Goal: Transaction & Acquisition: Purchase product/service

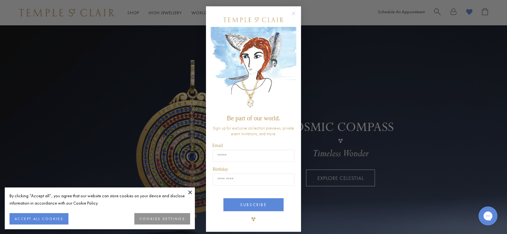
click at [292, 12] on circle "Close dialog" at bounding box center [294, 14] width 8 height 8
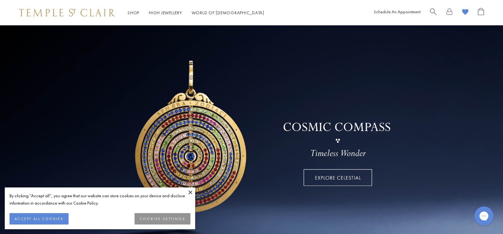
click at [175, 218] on button "COOKIES SETTINGS" at bounding box center [162, 218] width 56 height 11
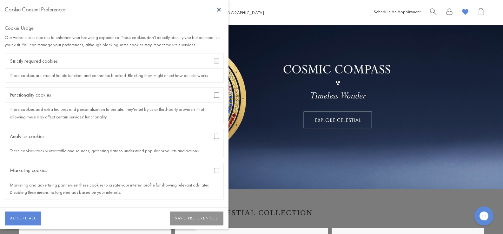
scroll to position [63, 0]
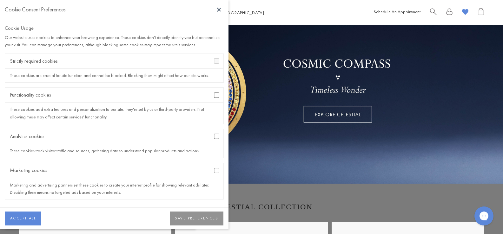
click at [199, 220] on button "SAVE PREFERENCES" at bounding box center [197, 219] width 54 height 14
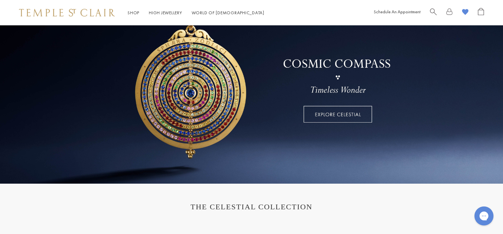
click at [450, 12] on link at bounding box center [449, 13] width 6 height 10
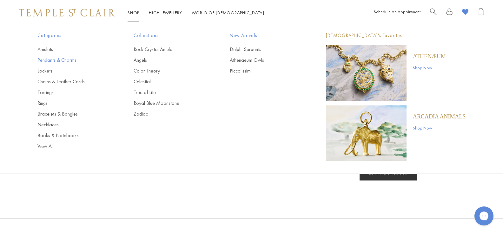
click at [59, 61] on link "Pendants & Charms" at bounding box center [72, 60] width 71 height 7
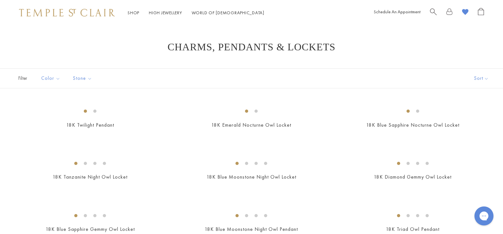
click at [433, 11] on span "Search" at bounding box center [433, 11] width 7 height 7
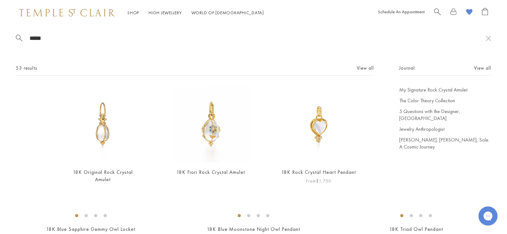
type input "****"
click at [320, 135] on img at bounding box center [319, 125] width 76 height 76
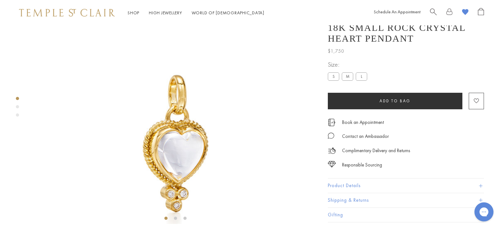
click at [328, 81] on label "S" at bounding box center [333, 77] width 11 height 8
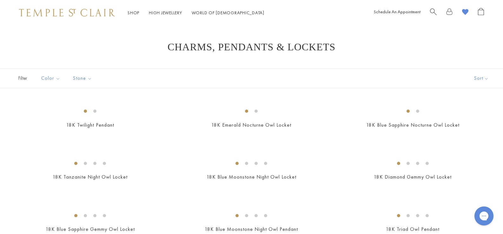
click at [431, 12] on span "Search" at bounding box center [433, 11] width 7 height 7
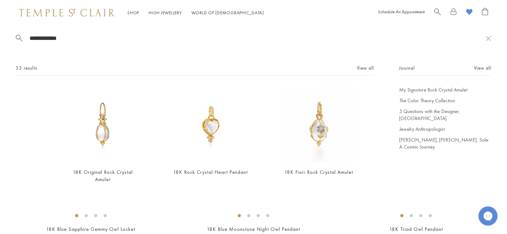
type input "**********"
click at [55, 134] on div "18K Original Rock Crystal Amulet From $1,750" at bounding box center [87, 140] width 108 height 106
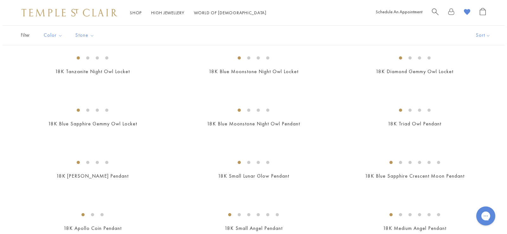
scroll to position [190, 0]
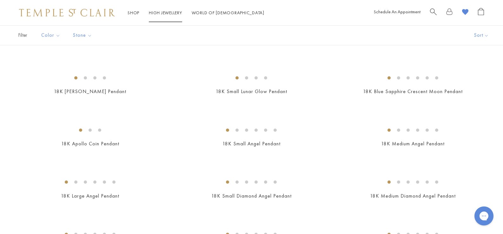
click at [429, 8] on div "Schedule An Appointment" at bounding box center [429, 13] width 110 height 10
click at [433, 12] on span "Search" at bounding box center [433, 11] width 7 height 7
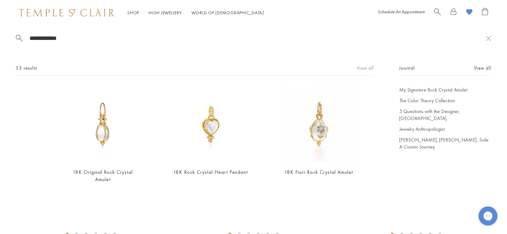
type input "**********"
click at [362, 67] on link "View all" at bounding box center [365, 68] width 17 height 7
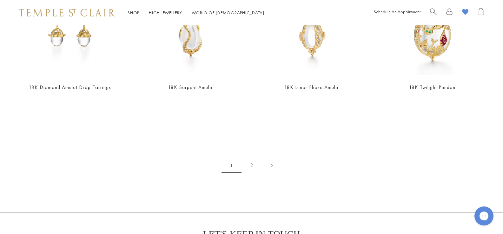
scroll to position [1332, 0]
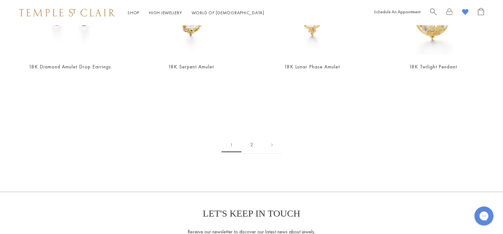
click at [252, 143] on link "2" at bounding box center [251, 144] width 21 height 17
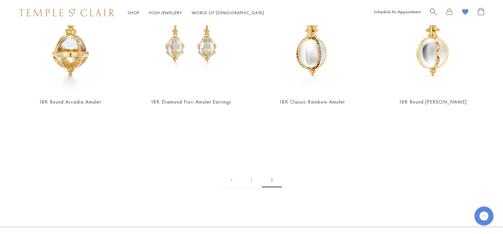
scroll to position [603, 0]
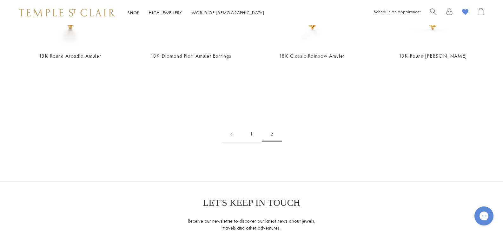
click at [251, 126] on link "1" at bounding box center [251, 134] width 21 height 17
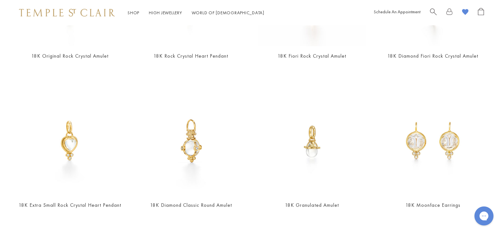
scroll to position [159, 0]
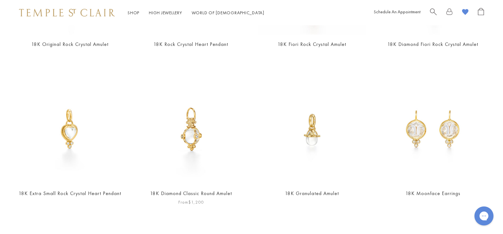
click at [183, 191] on link "18K Diamond Classic Round Amulet" at bounding box center [191, 193] width 82 height 7
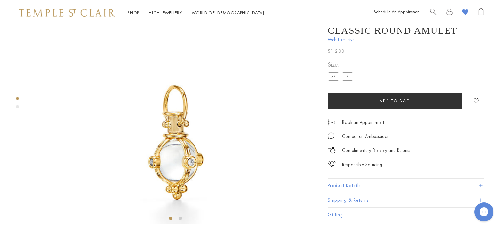
click at [328, 81] on label "XS" at bounding box center [333, 77] width 11 height 8
click at [342, 81] on label "S" at bounding box center [347, 77] width 11 height 8
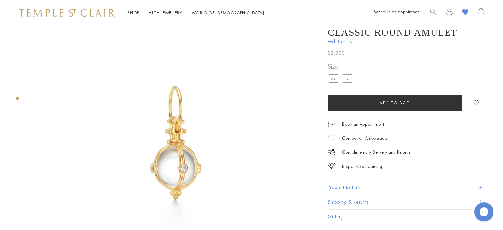
click at [328, 77] on label "XS" at bounding box center [333, 78] width 11 height 8
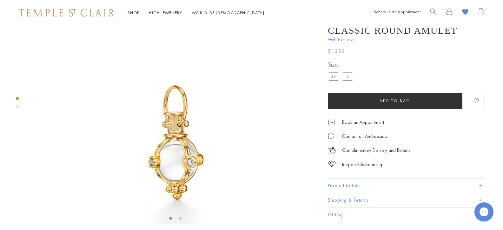
click at [401, 109] on button "Add to bag" at bounding box center [395, 101] width 134 height 16
